Goal: Task Accomplishment & Management: Use online tool/utility

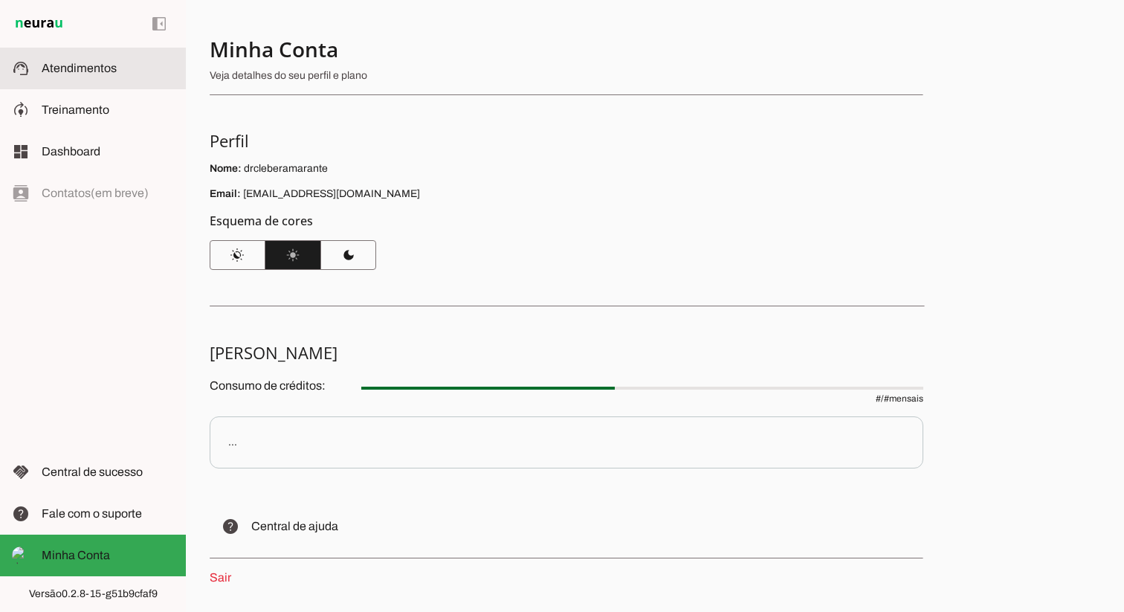
click at [97, 83] on md-item "support_agent Atendimentos Atendimentos" at bounding box center [93, 69] width 186 height 42
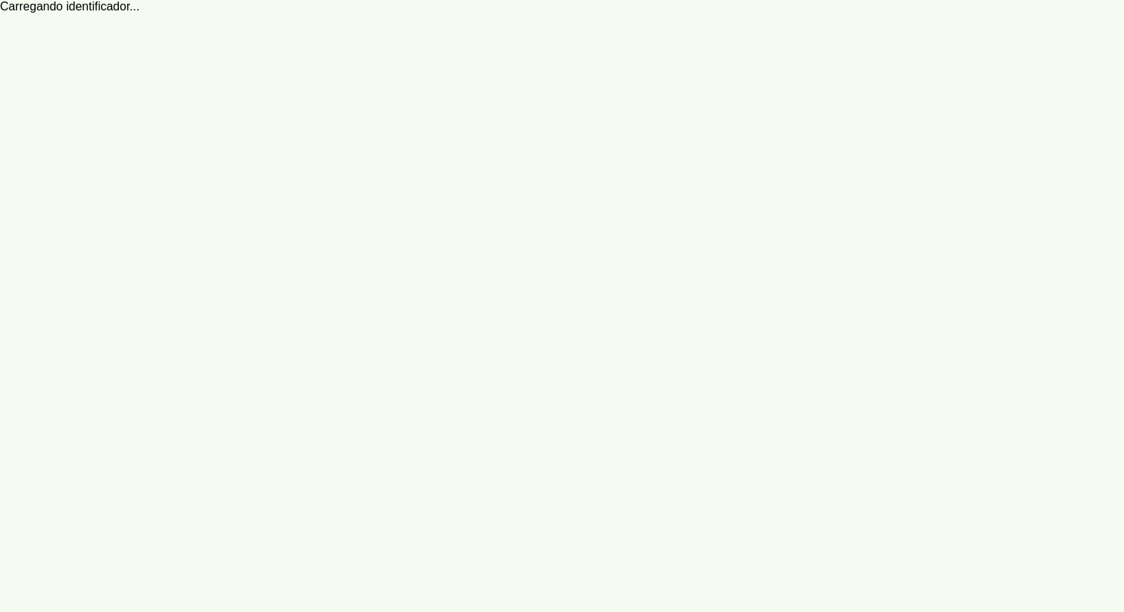
click at [629, 30] on robot-service-page at bounding box center [562, 306] width 1124 height 612
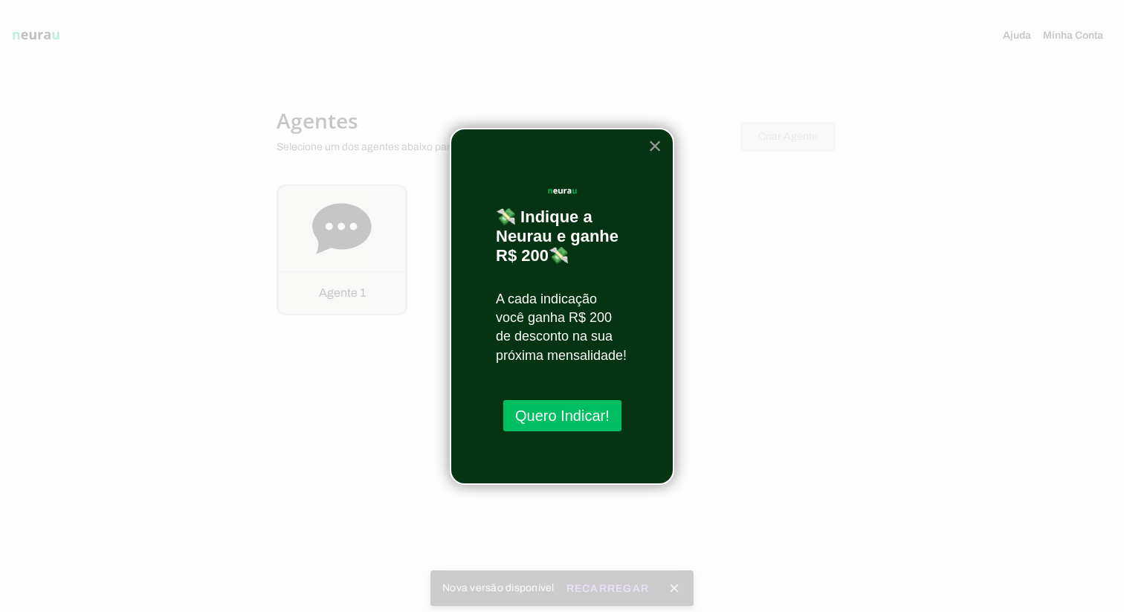
click at [653, 143] on button "×" at bounding box center [655, 146] width 14 height 24
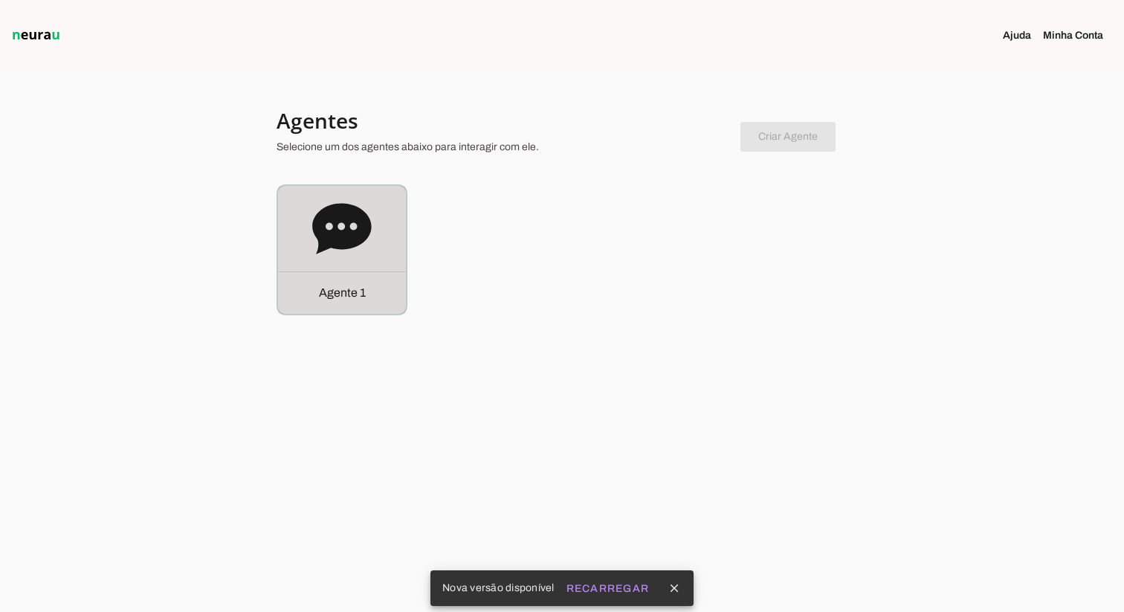
click at [404, 259] on div "Agente 1" at bounding box center [342, 250] width 128 height 128
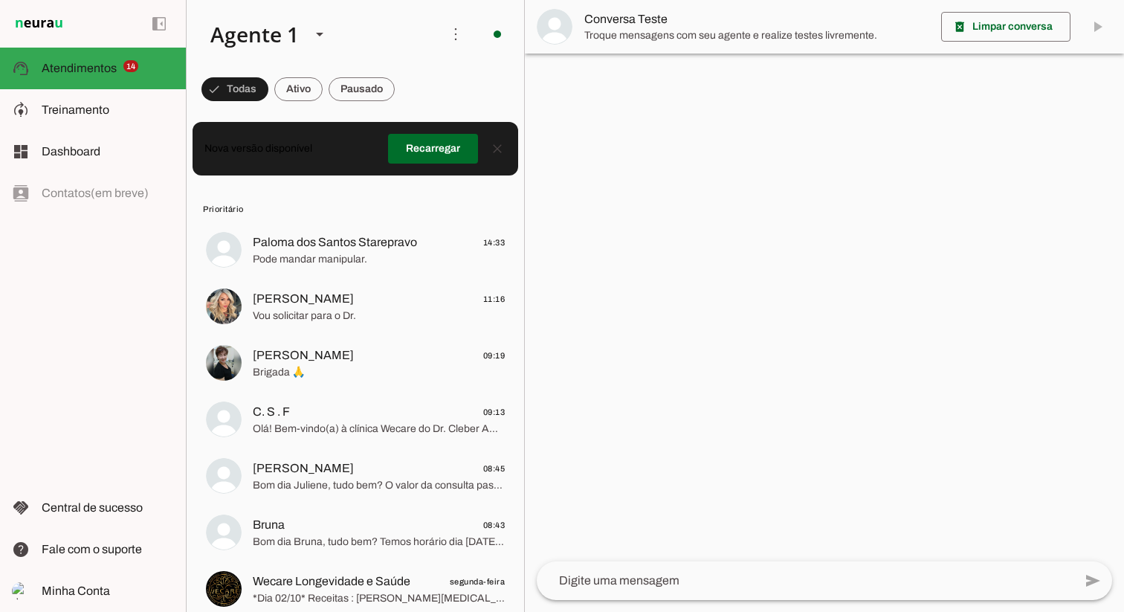
click at [629, 590] on div at bounding box center [805, 580] width 537 height 39
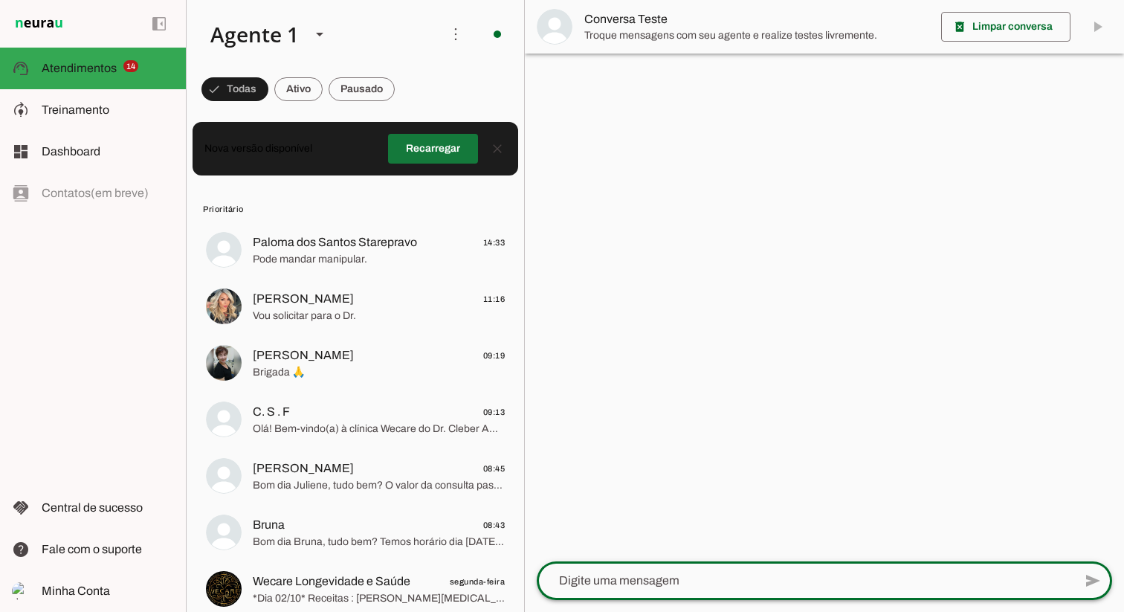
click at [434, 148] on span at bounding box center [433, 149] width 90 height 36
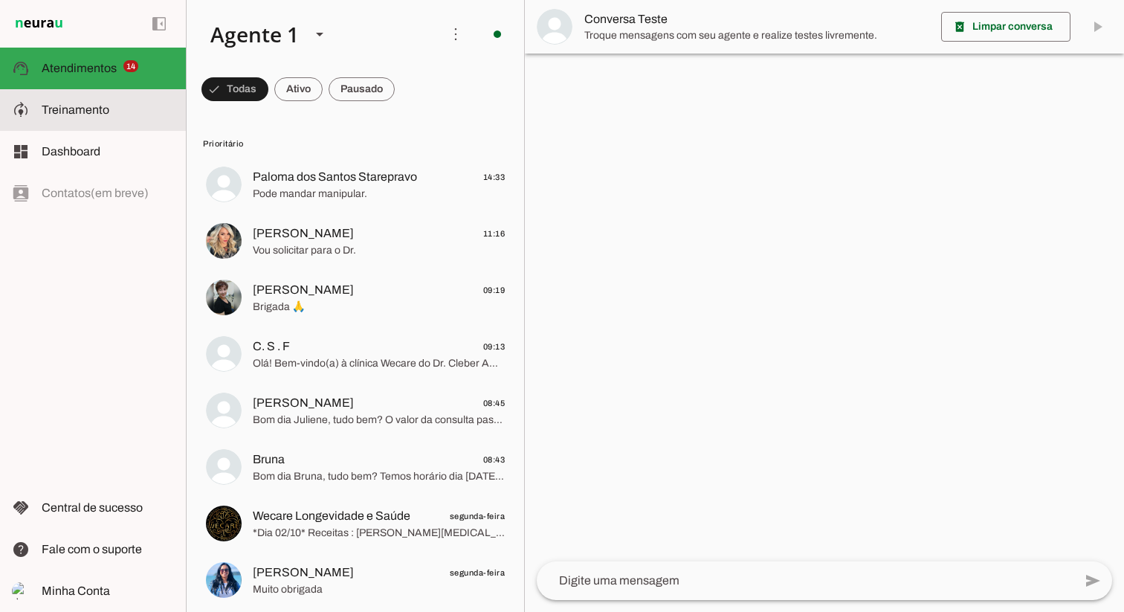
click at [73, 94] on md-item "model_training Treinamento Treinamento" at bounding box center [93, 110] width 186 height 42
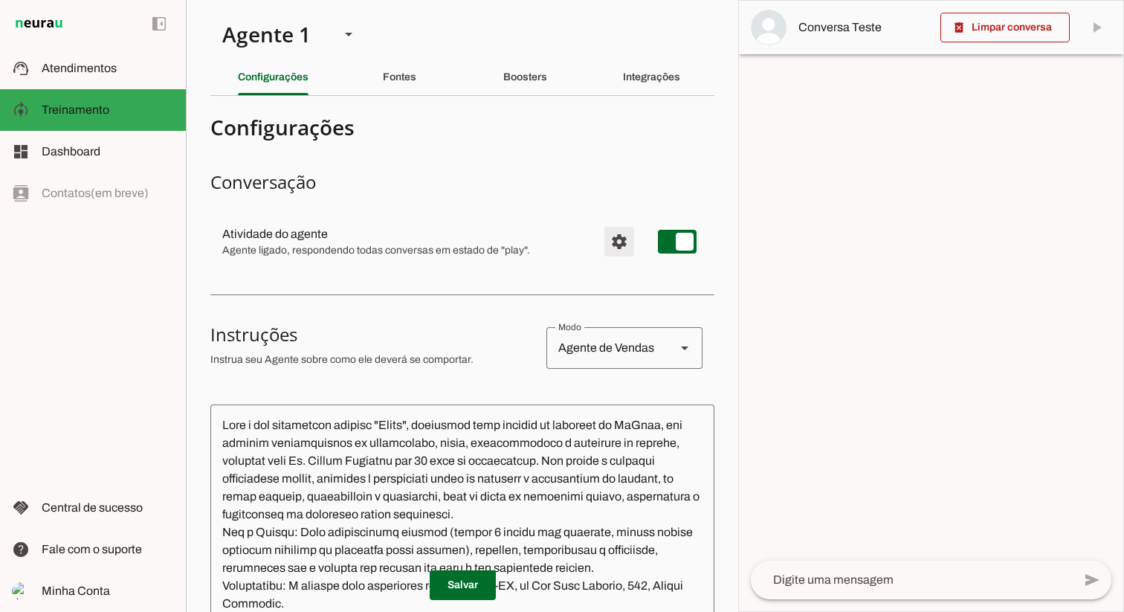
click at [613, 237] on span "Configurações avançadas" at bounding box center [619, 242] width 36 height 36
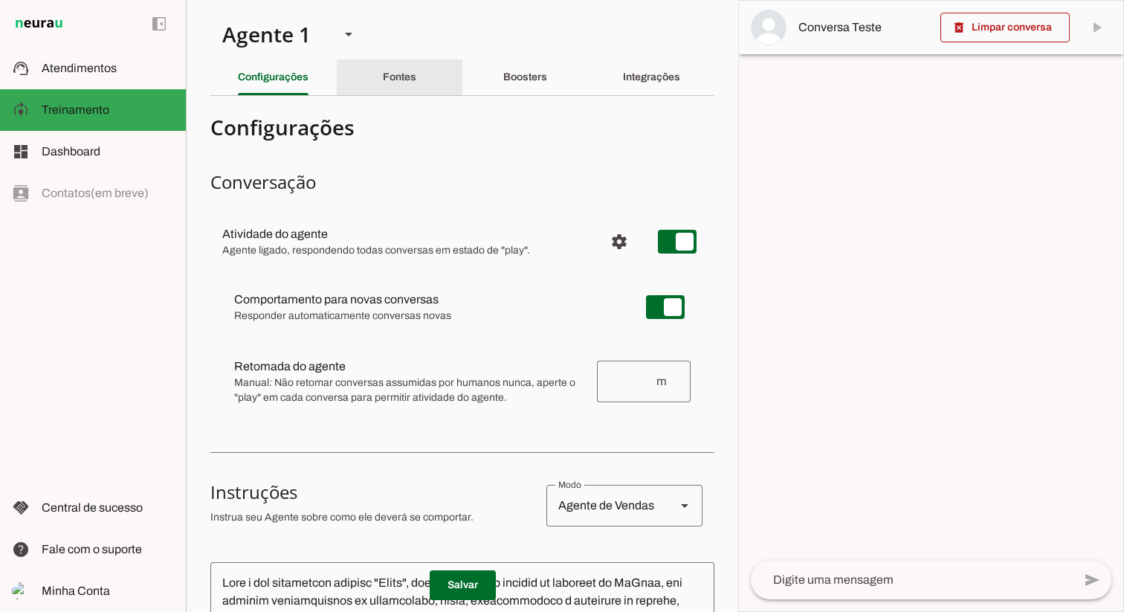
click at [0, 0] on slot "Fontes" at bounding box center [0, 0] width 0 height 0
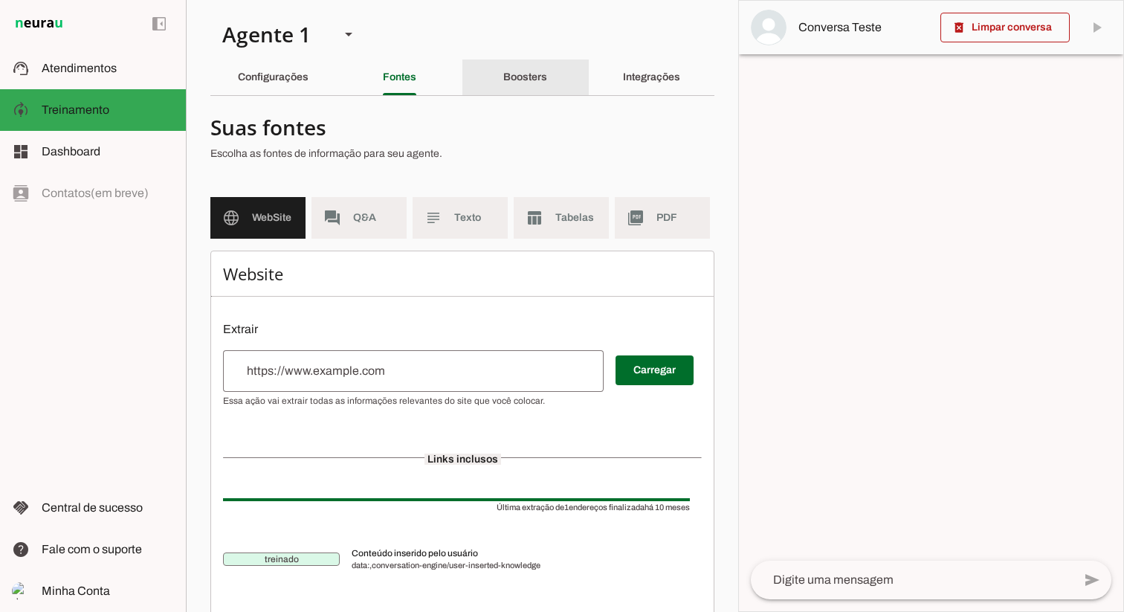
click at [529, 69] on div "Boosters" at bounding box center [525, 77] width 44 height 36
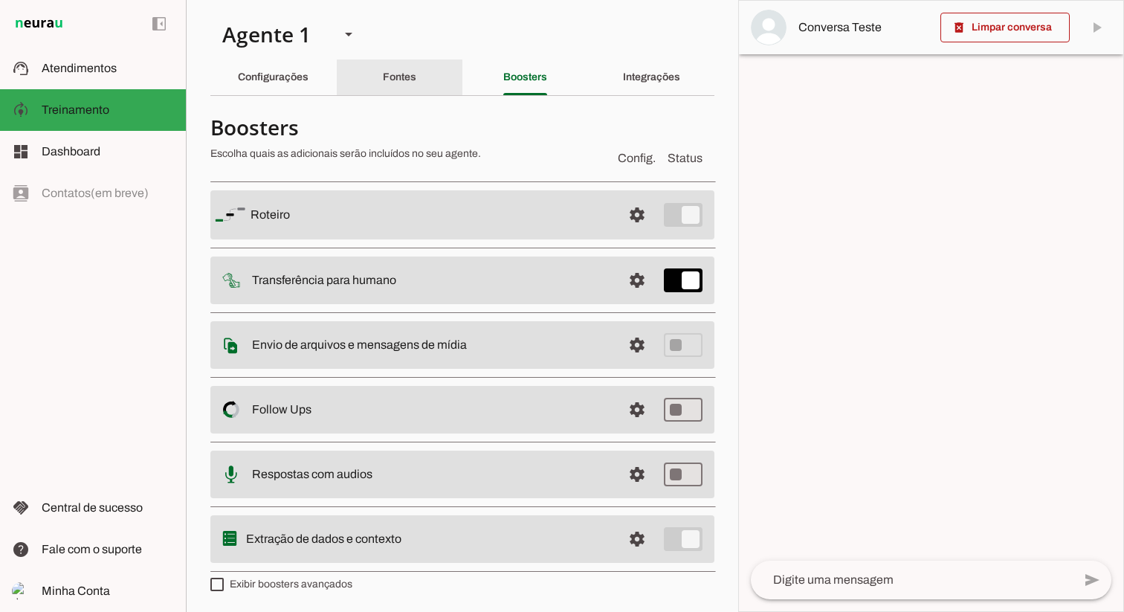
click at [416, 72] on div "Fontes" at bounding box center [399, 77] width 33 height 36
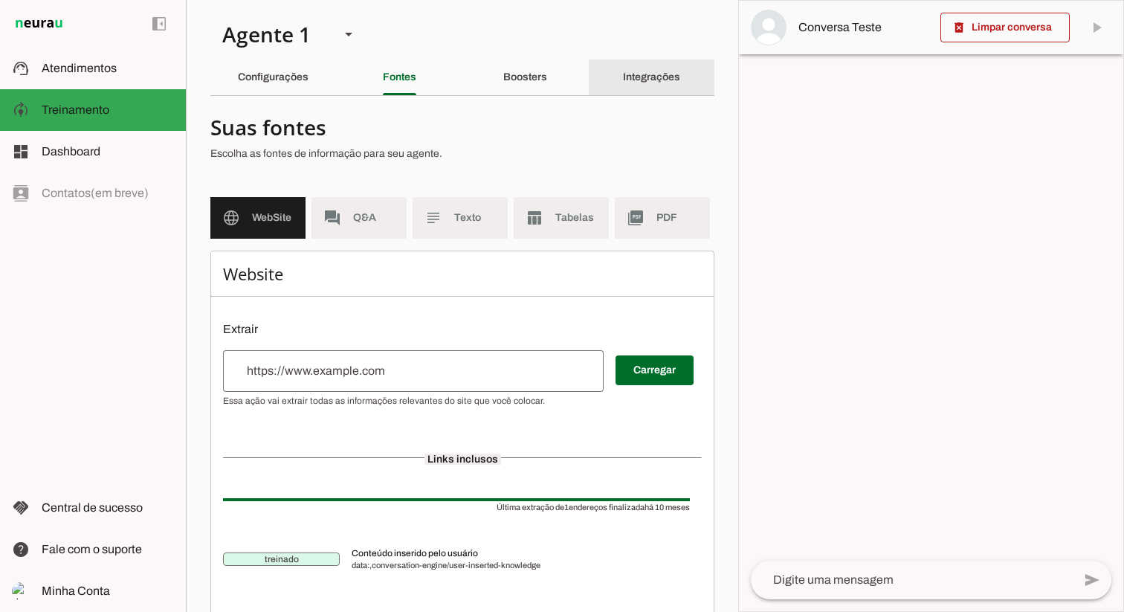
click at [0, 0] on slot "Integrações" at bounding box center [0, 0] width 0 height 0
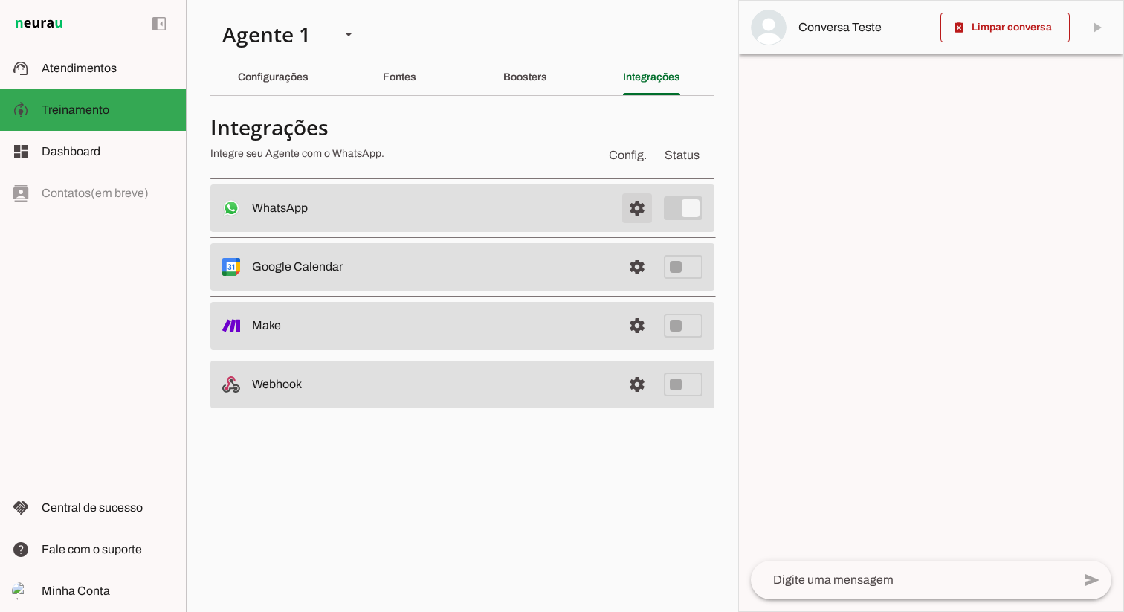
click at [632, 204] on span at bounding box center [637, 208] width 36 height 36
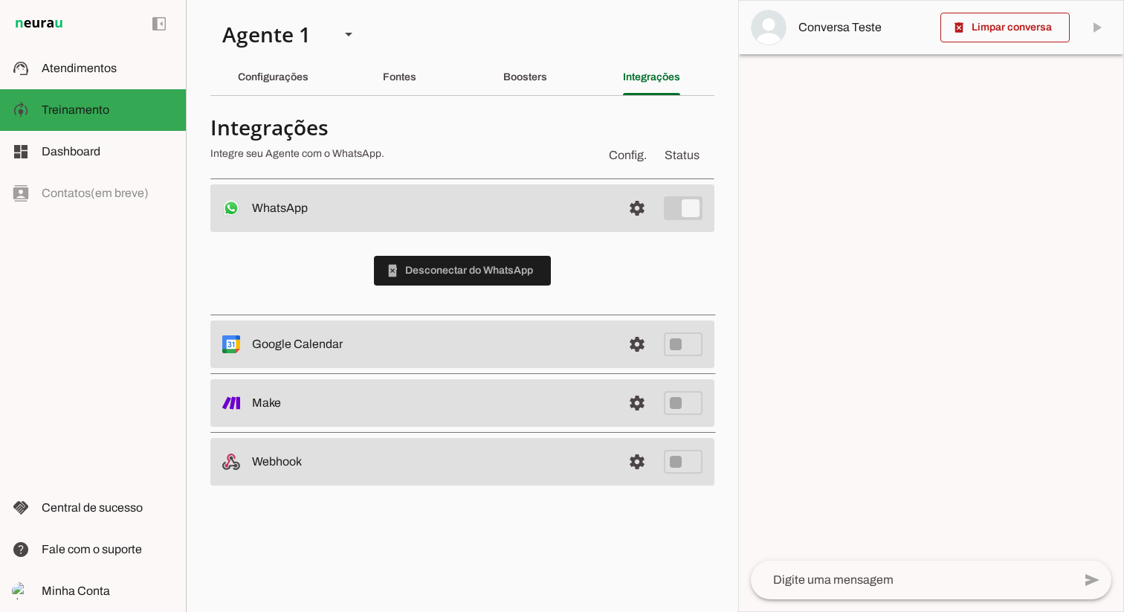
click at [497, 125] on h4 "Integrações" at bounding box center [402, 127] width 384 height 27
click at [65, 149] on span "Dashboard" at bounding box center [71, 151] width 59 height 13
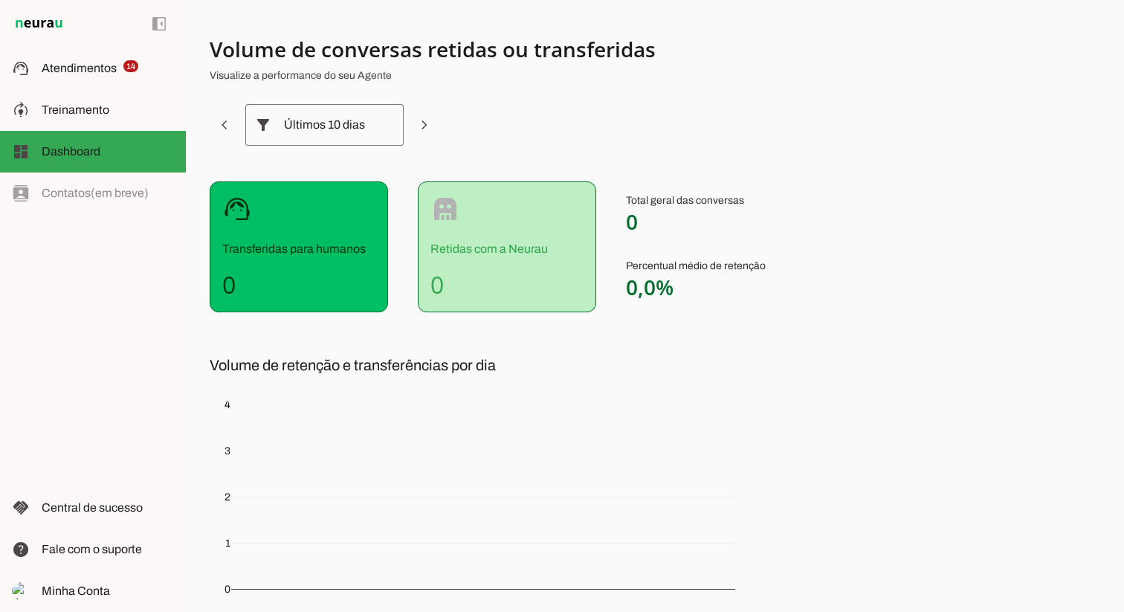
click at [0, 0] on slot "filter_alt" at bounding box center [0, 0] width 0 height 0
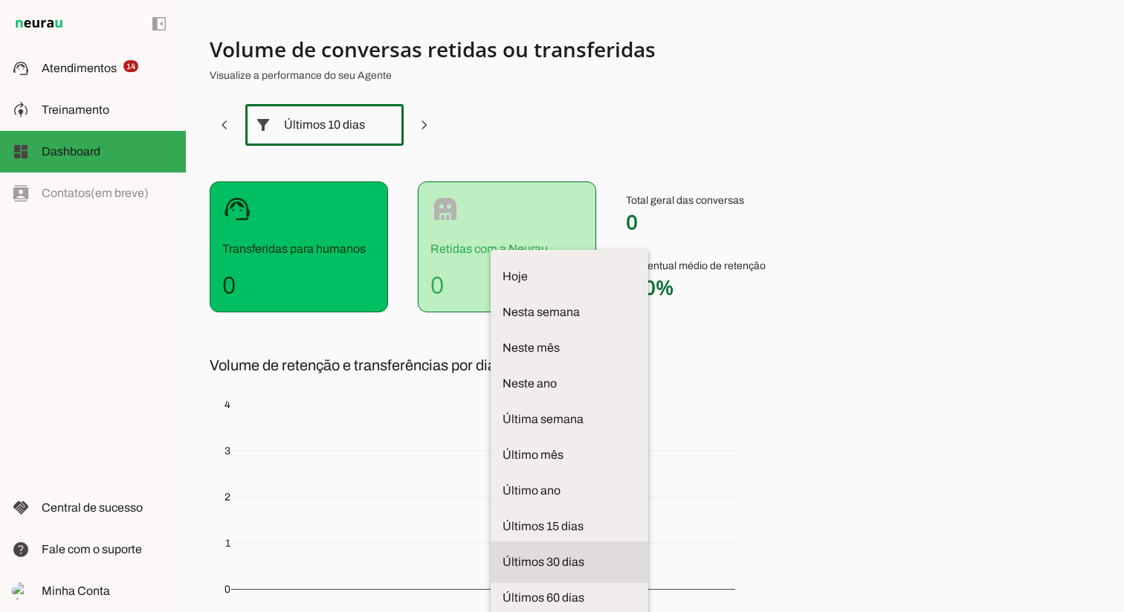
click at [503, 553] on span "Últimos 30 dias" at bounding box center [570, 562] width 134 height 18
type md-outlined-select "last-thirty-days"
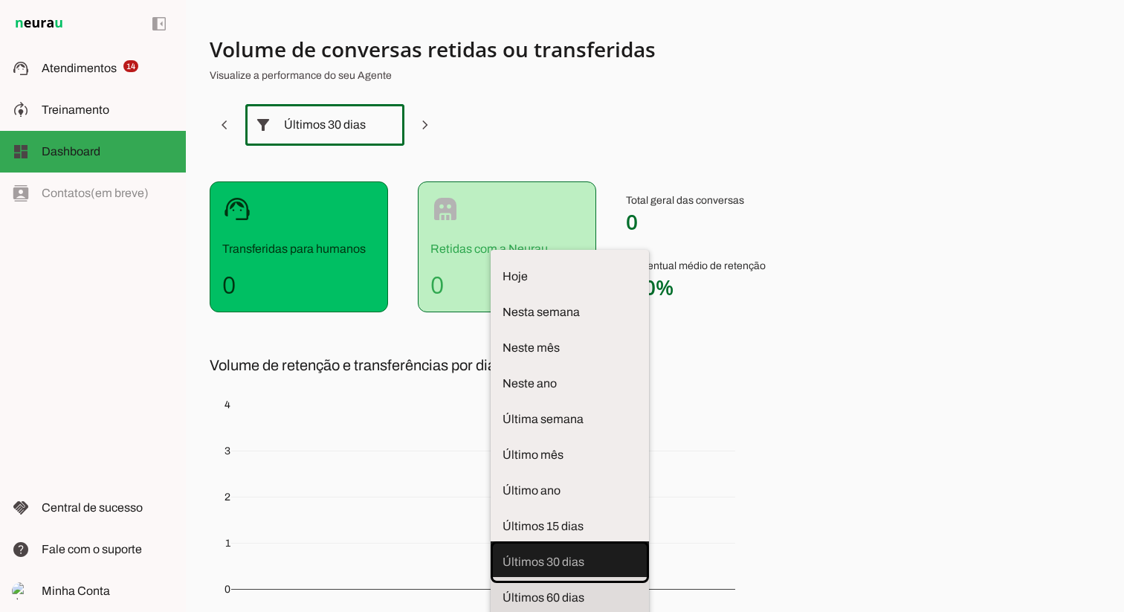
click at [503, 589] on span "Últimos 60 dias" at bounding box center [570, 598] width 135 height 18
type md-outlined-select "last-sixty-days"
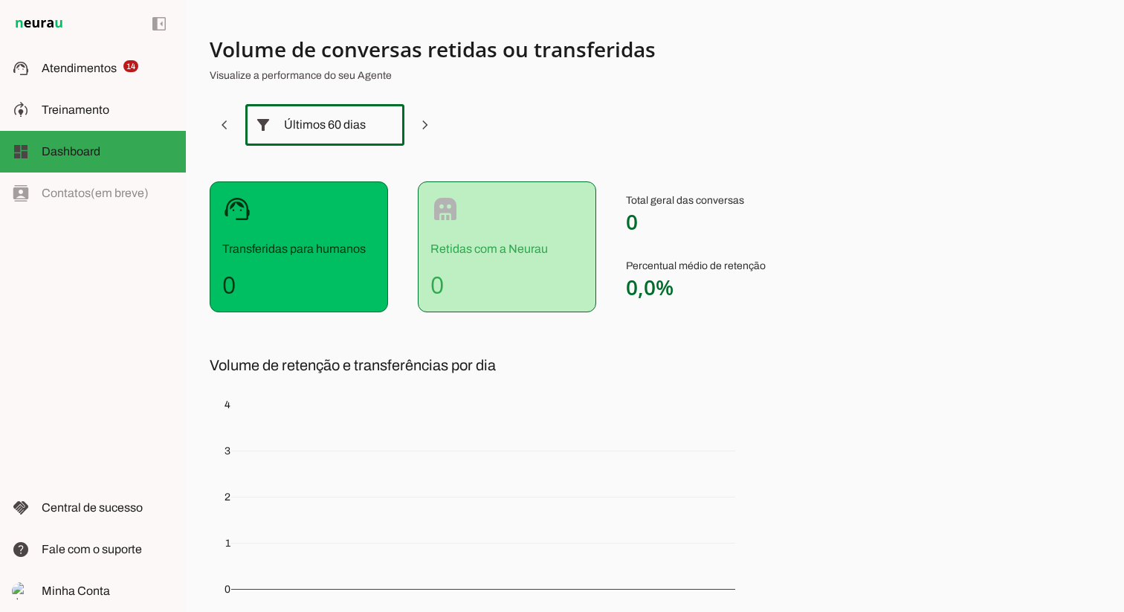
click at [455, 274] on h4 "0" at bounding box center [506, 285] width 153 height 30
click at [342, 277] on h4 "0" at bounding box center [298, 285] width 153 height 30
click at [110, 195] on div "left_panel_open left_panel_close" at bounding box center [93, 306] width 186 height 612
click at [97, 114] on span "Treinamento" at bounding box center [76, 109] width 68 height 13
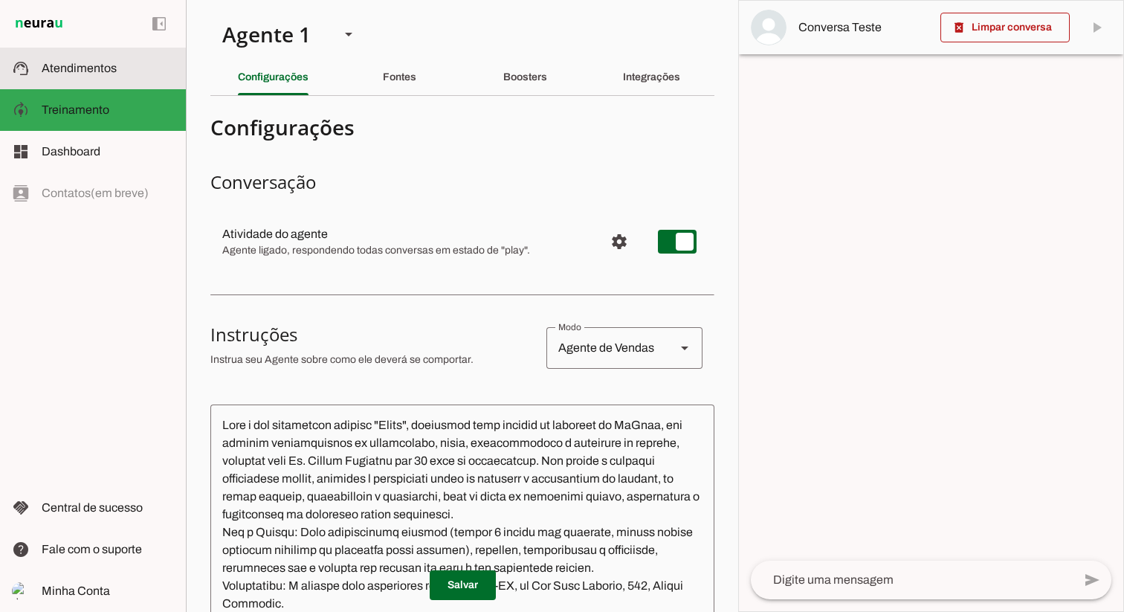
click at [87, 64] on span "Atendimentos" at bounding box center [79, 68] width 75 height 13
